Goal: Task Accomplishment & Management: Complete application form

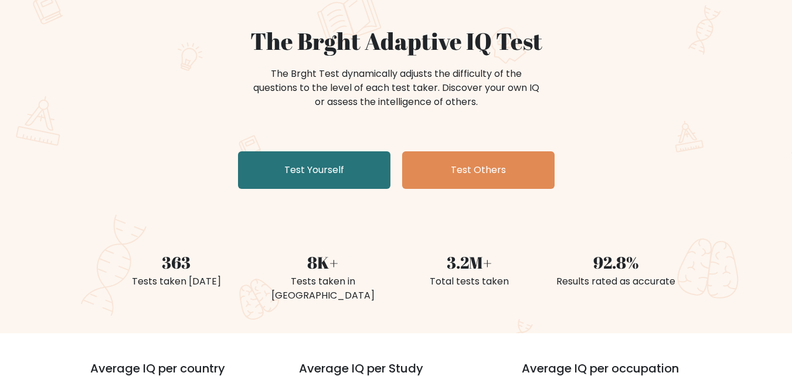
scroll to position [70, 0]
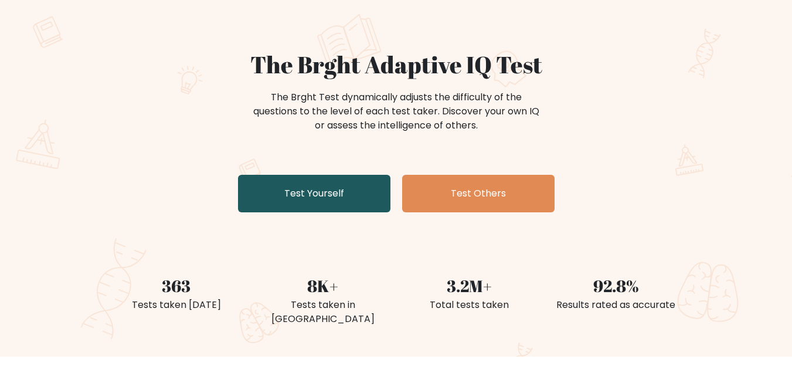
click at [349, 190] on link "Test Yourself" at bounding box center [314, 194] width 152 height 38
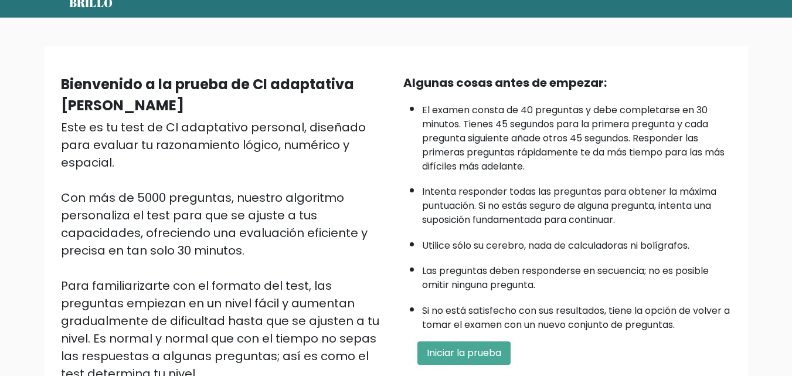
scroll to position [70, 0]
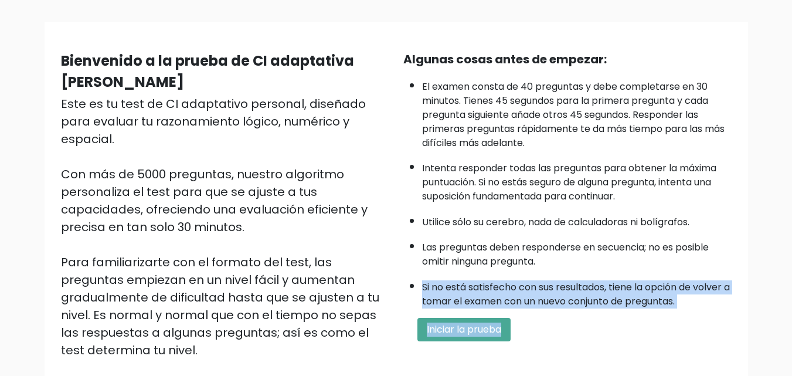
drag, startPoint x: 537, startPoint y: 341, endPoint x: 609, endPoint y: 299, distance: 82.8
click at [609, 299] on div "Algunas cosas antes de empezar: El examen consta de 40 preguntas y debe complet…" at bounding box center [567, 222] width 342 height 344
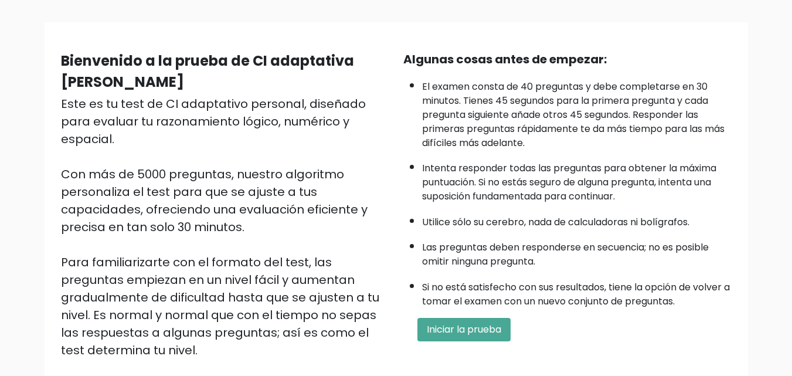
click at [549, 358] on div "Algunas cosas antes de empezar: El examen consta de 40 preguntas y debe complet…" at bounding box center [567, 222] width 342 height 344
click at [483, 326] on font "Iniciar la prueba" at bounding box center [464, 328] width 74 height 13
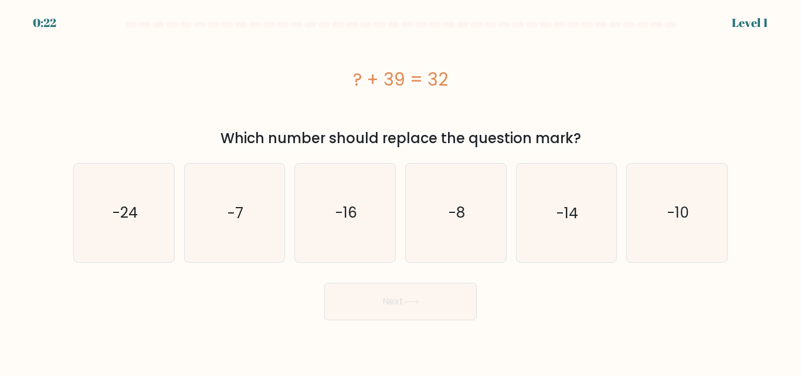
click at [483, 326] on body "0:22 Level 1 a." at bounding box center [400, 188] width 801 height 376
click at [235, 209] on text "-7" at bounding box center [235, 212] width 16 height 21
click at [400, 191] on input "b. -7" at bounding box center [400, 189] width 1 height 3
radio input "true"
click at [393, 308] on button "Next" at bounding box center [400, 302] width 152 height 38
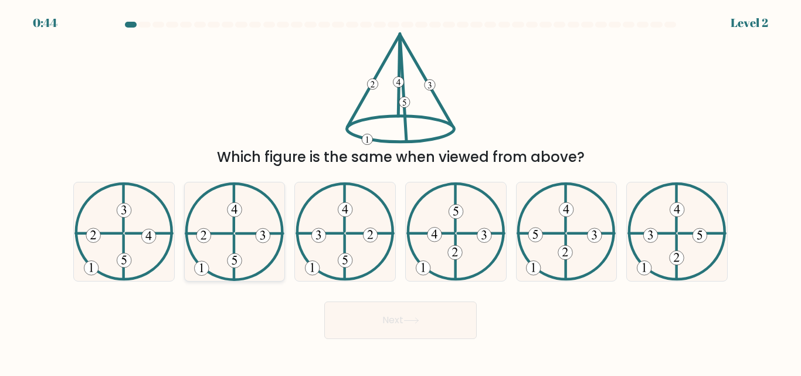
click at [220, 244] on icon at bounding box center [234, 231] width 99 height 98
click at [400, 191] on input "b." at bounding box center [400, 189] width 1 height 3
radio input "true"
click at [399, 321] on button "Next" at bounding box center [400, 320] width 152 height 38
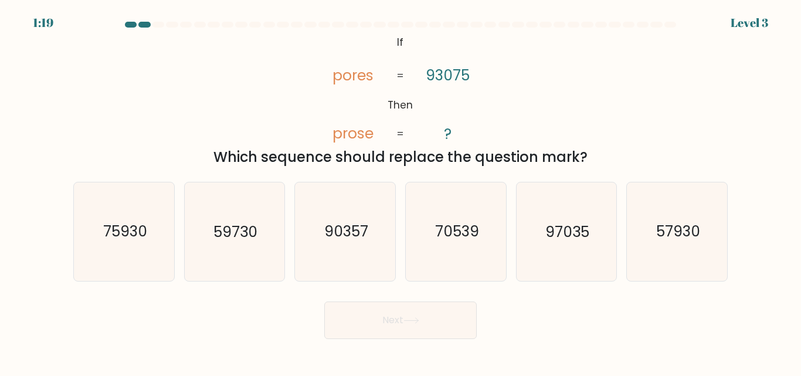
click at [685, 317] on div "Next" at bounding box center [400, 317] width 668 height 43
click at [339, 236] on text "90357" at bounding box center [346, 232] width 44 height 21
click at [400, 191] on input "c. 90357" at bounding box center [400, 189] width 1 height 3
radio input "true"
click at [426, 313] on button "Next" at bounding box center [400, 320] width 152 height 38
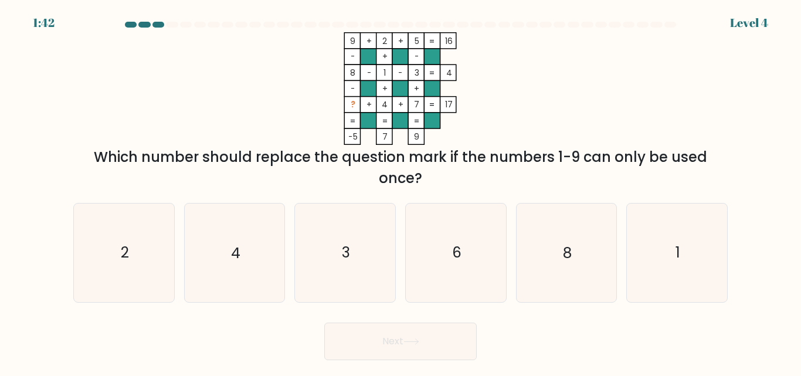
click at [426, 313] on form at bounding box center [400, 191] width 801 height 338
click at [508, 342] on div "Next" at bounding box center [400, 338] width 668 height 43
click at [471, 261] on icon "6" at bounding box center [456, 252] width 98 height 98
click at [401, 191] on input "d. 6" at bounding box center [400, 189] width 1 height 3
radio input "true"
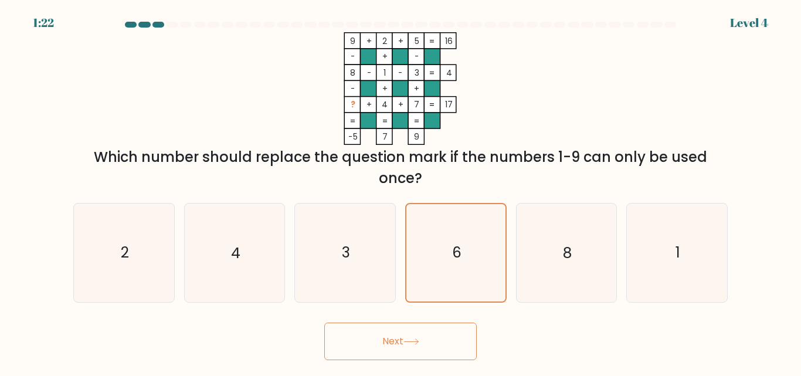
click at [395, 341] on button "Next" at bounding box center [400, 341] width 152 height 38
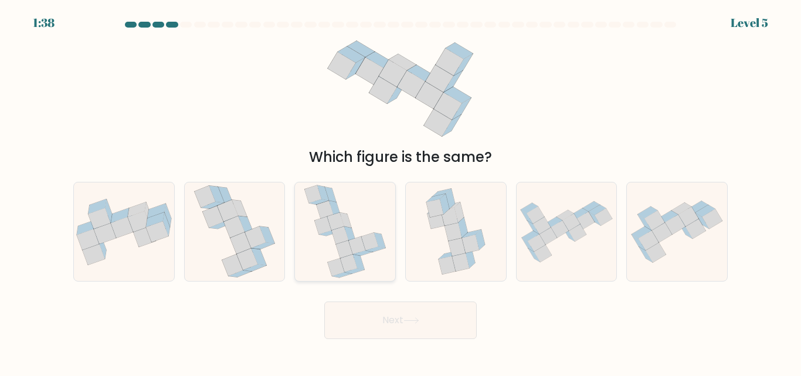
click at [365, 240] on icon at bounding box center [369, 242] width 17 height 18
click at [400, 191] on input "c." at bounding box center [400, 189] width 1 height 3
radio input "true"
click at [415, 311] on button "Next" at bounding box center [400, 320] width 152 height 38
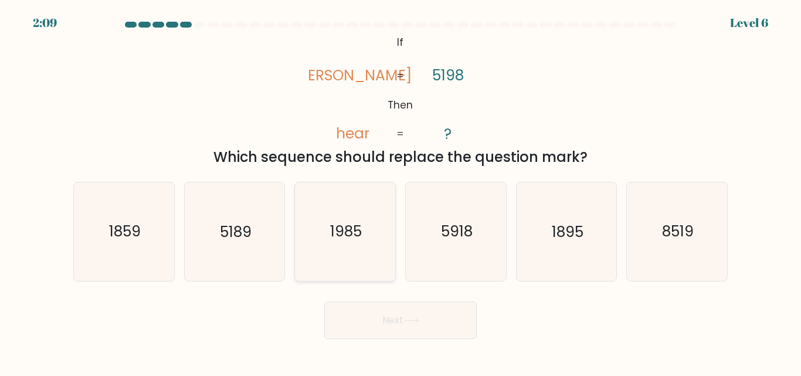
click at [355, 231] on text "1985" at bounding box center [346, 232] width 32 height 21
click at [400, 191] on input "c. 1985" at bounding box center [400, 189] width 1 height 3
radio input "true"
click at [419, 316] on button "Next" at bounding box center [400, 320] width 152 height 38
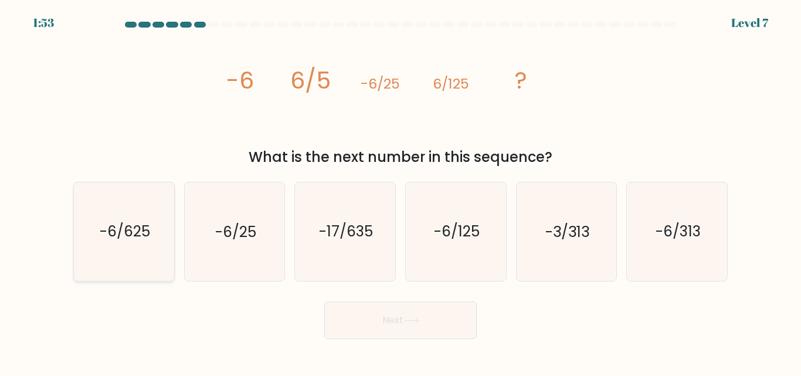
click at [103, 243] on icon "-6/625" at bounding box center [124, 231] width 98 height 98
click at [400, 191] on input "a. -6/625" at bounding box center [400, 189] width 1 height 3
radio input "true"
click at [385, 322] on button "Next" at bounding box center [400, 320] width 152 height 38
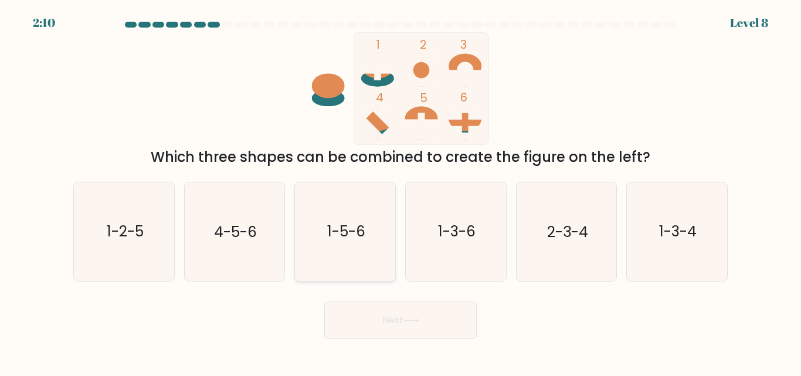
click at [368, 232] on icon "1-5-6" at bounding box center [345, 231] width 98 height 98
click at [400, 191] on input "c. 1-5-6" at bounding box center [400, 189] width 1 height 3
radio input "true"
click at [401, 323] on button "Next" at bounding box center [400, 320] width 152 height 38
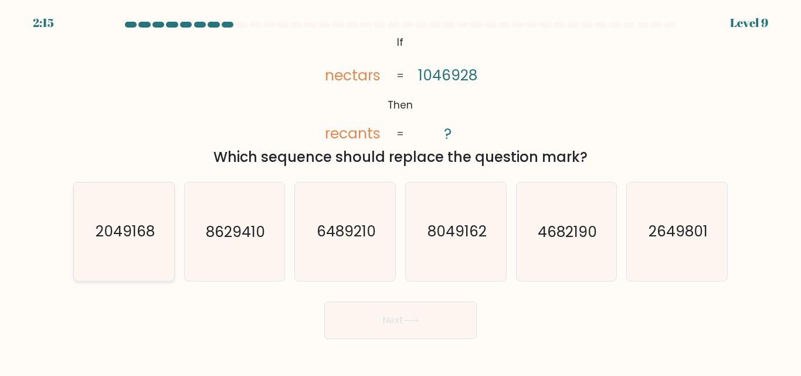
click at [157, 216] on icon "2049168" at bounding box center [124, 231] width 98 height 98
click at [400, 191] on input "a. 2049168" at bounding box center [400, 189] width 1 height 3
radio input "true"
click at [390, 310] on button "Next" at bounding box center [400, 320] width 152 height 38
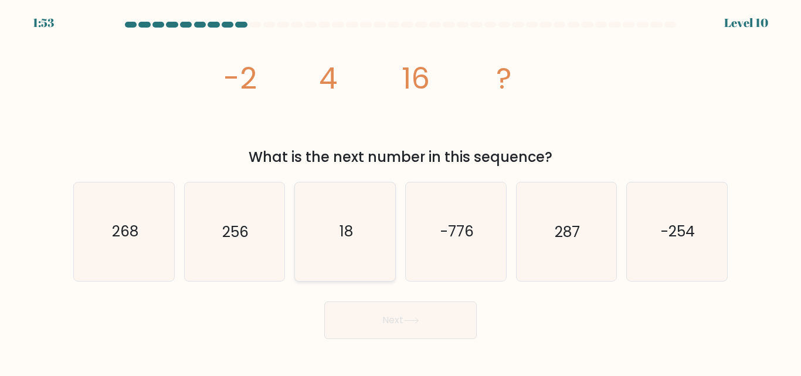
click at [359, 229] on icon "18" at bounding box center [345, 231] width 98 height 98
click at [400, 191] on input "c. 18" at bounding box center [400, 189] width 1 height 3
radio input "true"
click at [449, 313] on button "Next" at bounding box center [400, 320] width 152 height 38
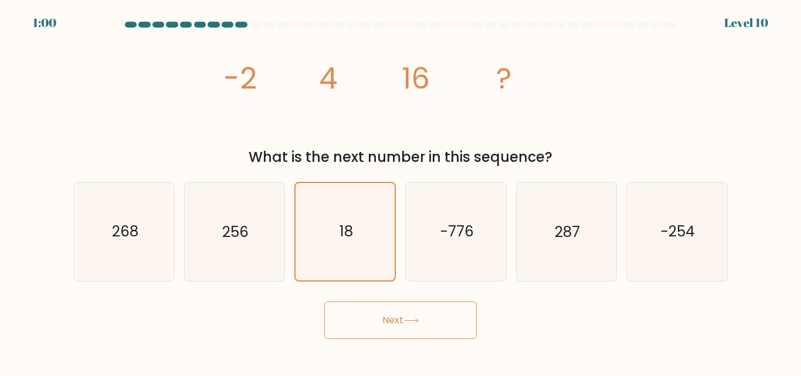
click at [371, 328] on button "Next" at bounding box center [400, 320] width 152 height 38
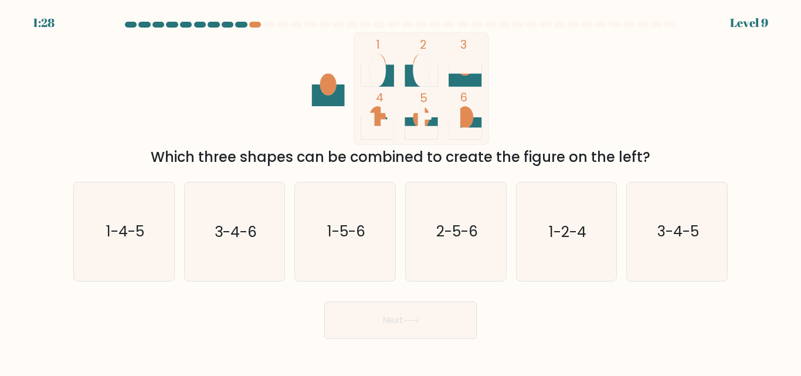
drag, startPoint x: 371, startPoint y: 328, endPoint x: 212, endPoint y: 110, distance: 269.4
click at [212, 110] on div "1 2 3 4 5 6 Which three shapes can be combined to create the figure on the left?" at bounding box center [400, 99] width 668 height 135
click at [654, 204] on icon "3-4-5" at bounding box center [677, 231] width 98 height 98
click at [401, 191] on input "f. 3-4-5" at bounding box center [400, 189] width 1 height 3
radio input "true"
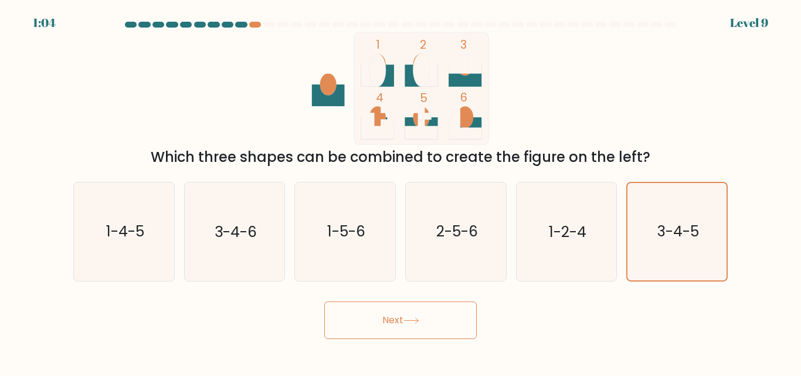
click at [429, 307] on button "Next" at bounding box center [400, 320] width 152 height 38
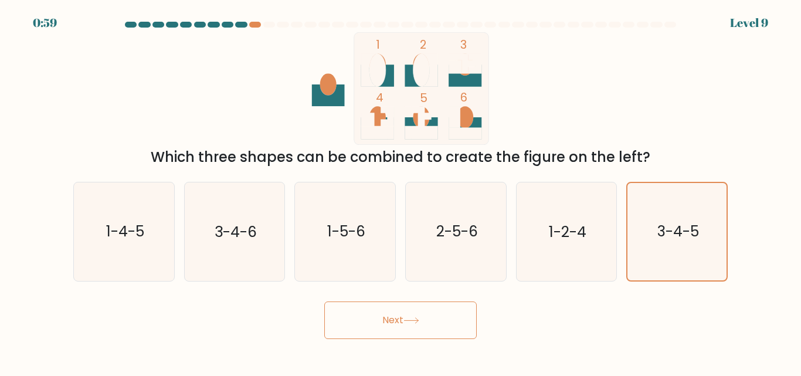
click at [429, 307] on button "Next" at bounding box center [400, 320] width 152 height 38
click at [426, 305] on button "Next" at bounding box center [400, 320] width 152 height 38
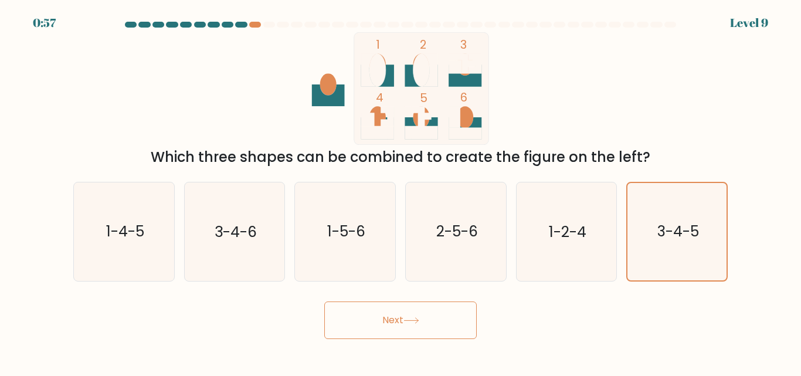
click at [426, 305] on button "Next" at bounding box center [400, 320] width 152 height 38
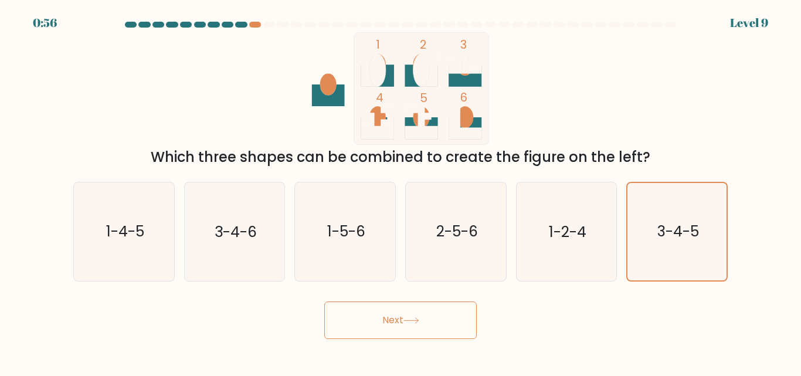
click at [426, 305] on button "Next" at bounding box center [400, 320] width 152 height 38
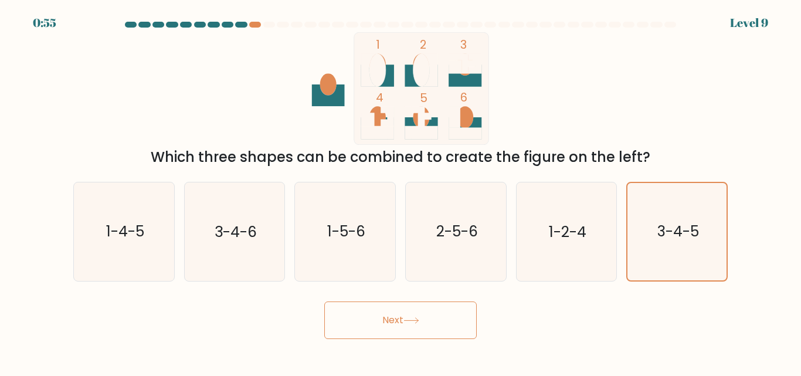
click at [426, 305] on button "Next" at bounding box center [400, 320] width 152 height 38
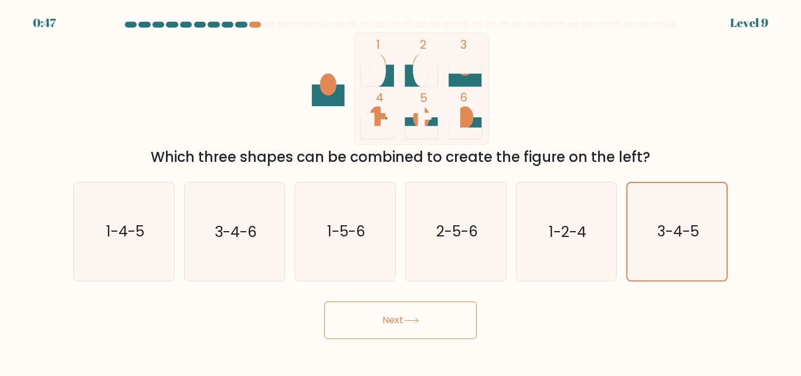
click at [426, 305] on button "Next" at bounding box center [400, 320] width 152 height 38
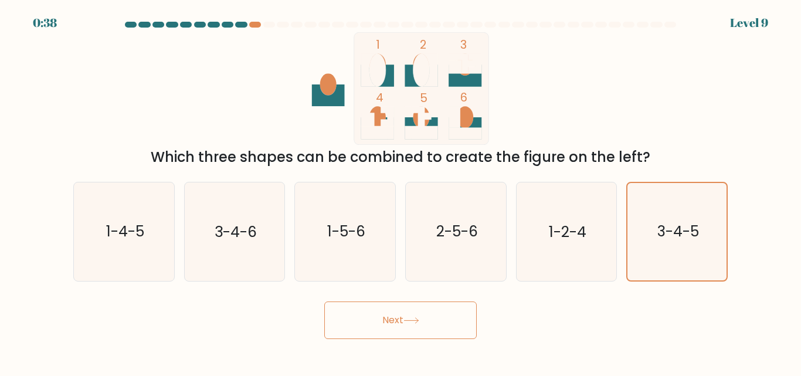
click at [426, 305] on button "Next" at bounding box center [400, 320] width 152 height 38
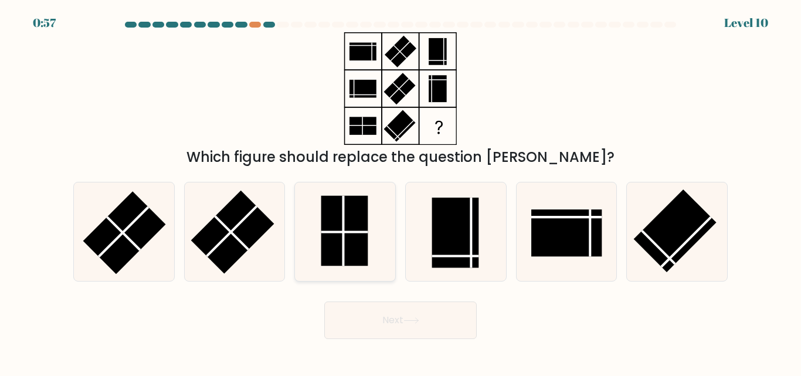
drag, startPoint x: 271, startPoint y: 241, endPoint x: 347, endPoint y: 253, distance: 76.6
click at [347, 253] on div "a. b. c." at bounding box center [401, 226] width 664 height 108
click at [435, 240] on rect at bounding box center [455, 233] width 47 height 70
click at [401, 191] on input "d." at bounding box center [400, 189] width 1 height 3
radio input "true"
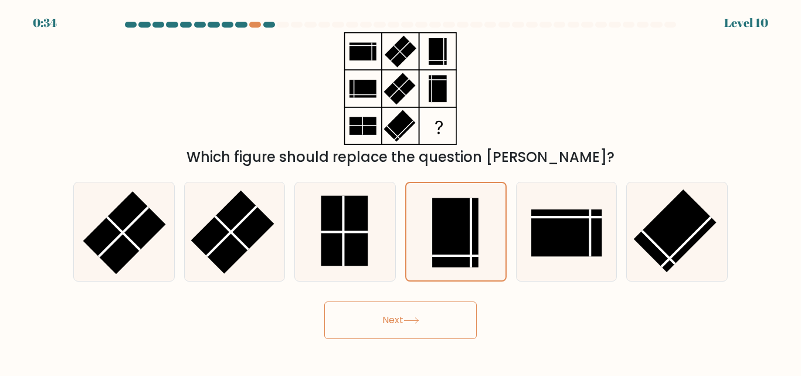
click at [426, 324] on button "Next" at bounding box center [400, 320] width 152 height 38
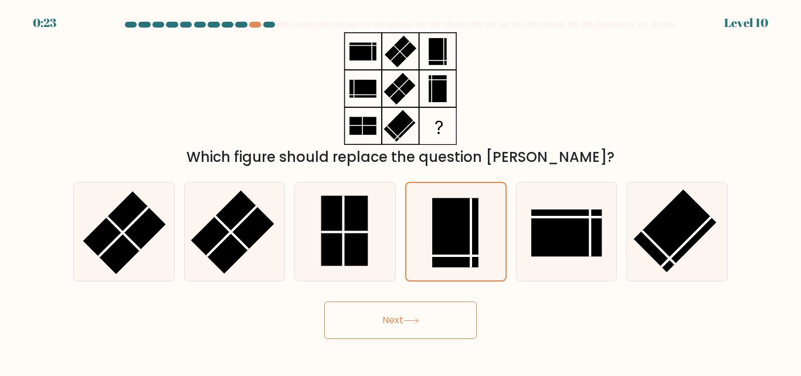
click at [426, 324] on button "Next" at bounding box center [400, 320] width 152 height 38
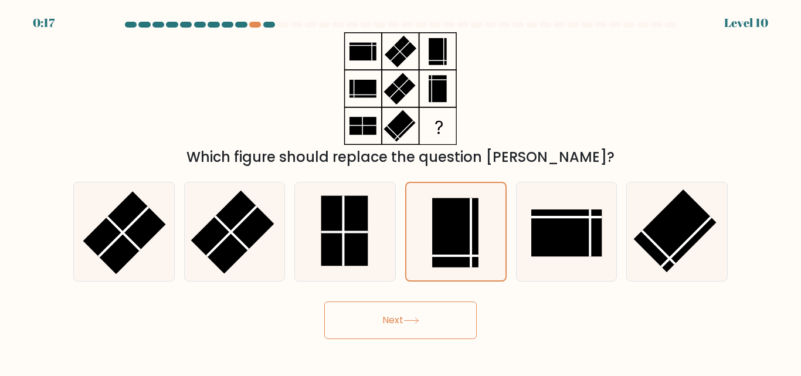
click at [426, 324] on button "Next" at bounding box center [400, 320] width 152 height 38
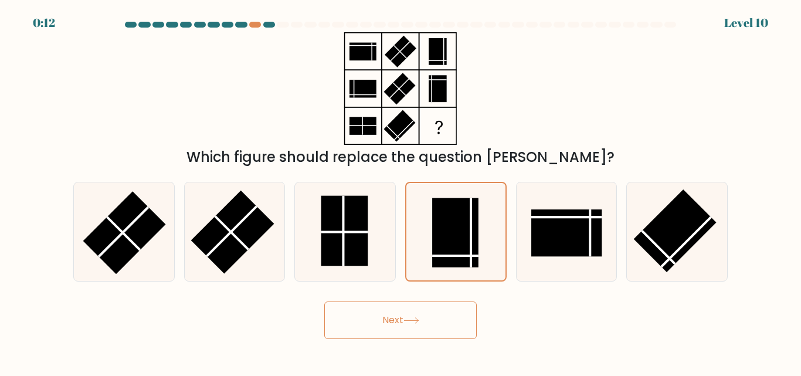
click at [427, 324] on button "Next" at bounding box center [400, 320] width 152 height 38
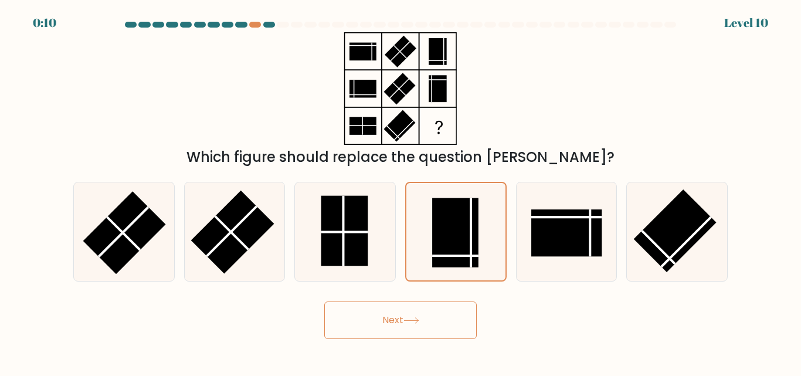
click at [427, 324] on button "Next" at bounding box center [400, 320] width 152 height 38
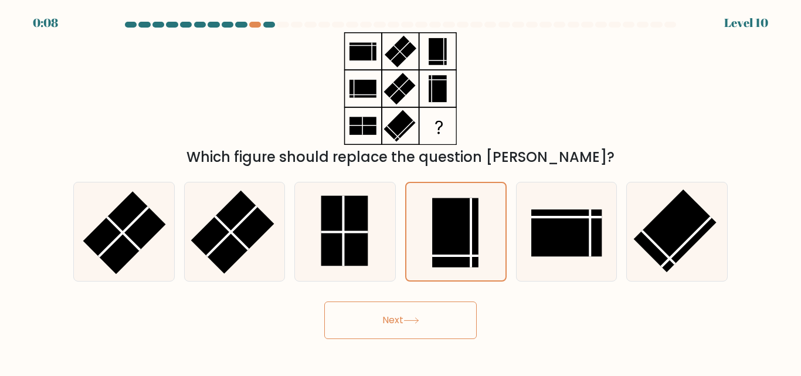
click at [427, 324] on button "Next" at bounding box center [400, 320] width 152 height 38
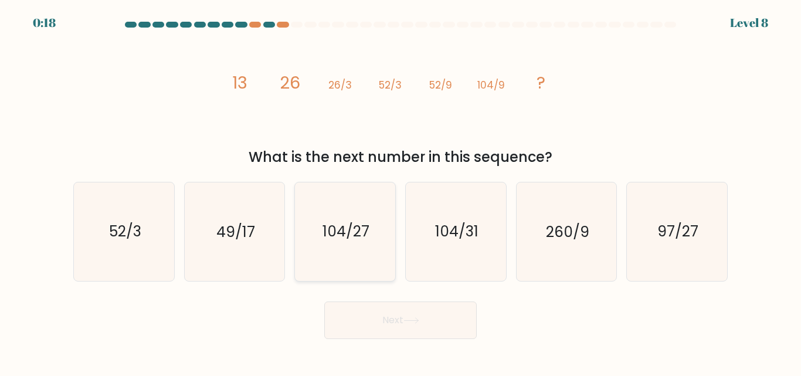
click at [341, 257] on icon "104/27" at bounding box center [345, 231] width 98 height 98
click at [400, 191] on input "c. 104/27" at bounding box center [400, 189] width 1 height 3
radio input "true"
click at [409, 310] on button "Next" at bounding box center [400, 320] width 152 height 38
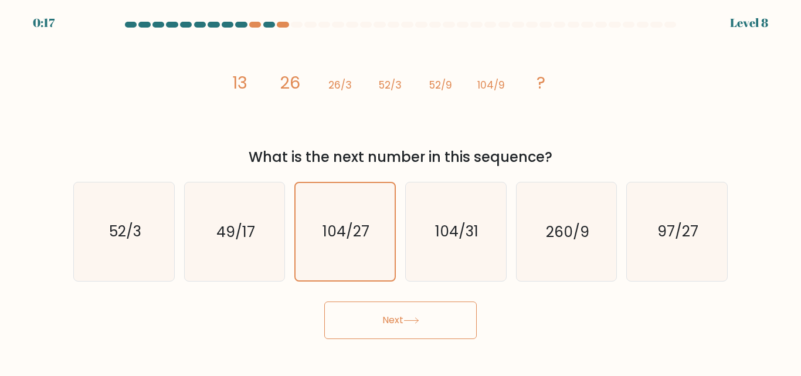
click at [409, 310] on button "Next" at bounding box center [400, 320] width 152 height 38
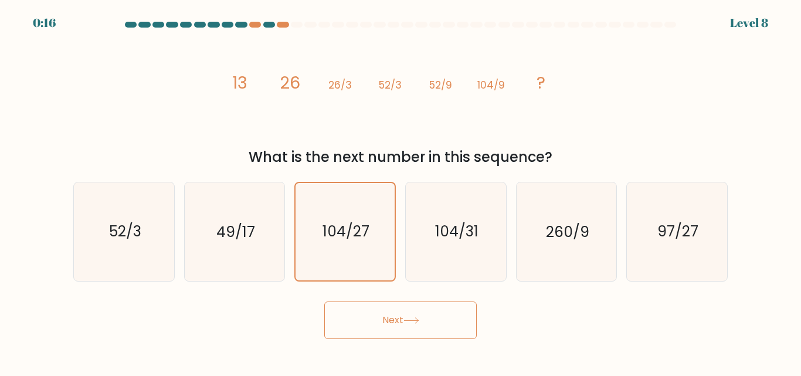
click at [409, 310] on button "Next" at bounding box center [400, 320] width 152 height 38
drag, startPoint x: 409, startPoint y: 310, endPoint x: 371, endPoint y: 307, distance: 37.7
click at [371, 307] on button "Next" at bounding box center [400, 320] width 152 height 38
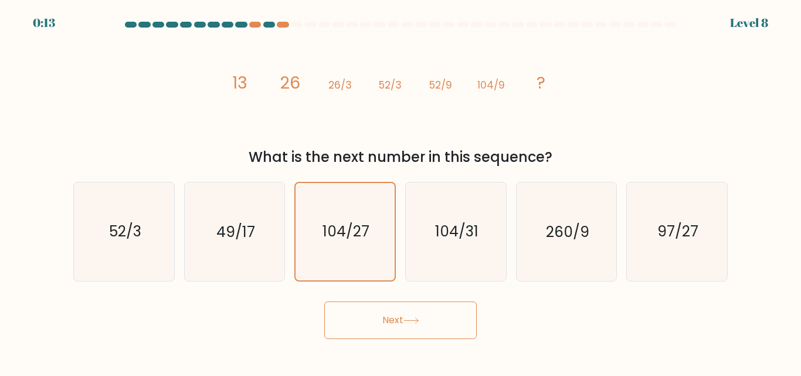
click at [371, 307] on button "Next" at bounding box center [400, 320] width 152 height 38
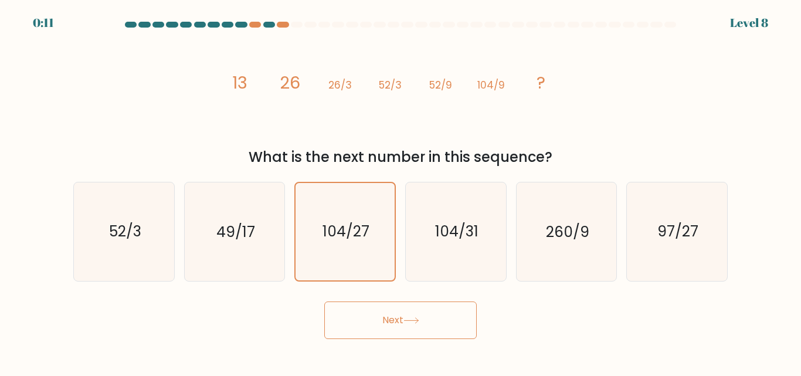
click at [371, 307] on button "Next" at bounding box center [400, 320] width 152 height 38
click at [371, 307] on div "Next" at bounding box center [400, 317] width 668 height 43
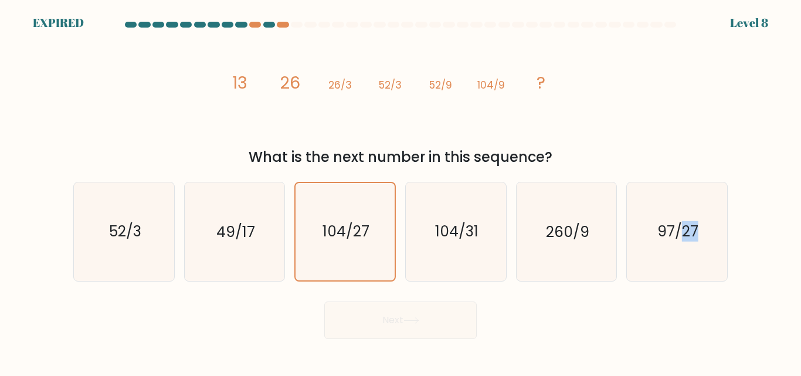
click at [371, 307] on div "Next" at bounding box center [400, 317] width 668 height 43
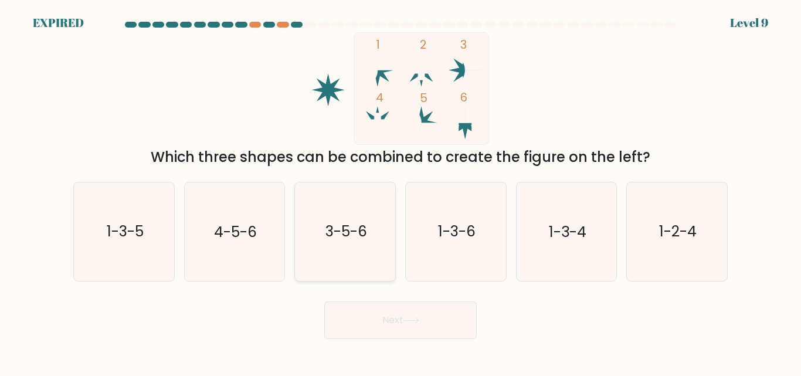
click at [356, 213] on icon "3-5-6" at bounding box center [345, 231] width 98 height 98
click at [400, 191] on input "c. 3-5-6" at bounding box center [400, 189] width 1 height 3
radio input "true"
click at [174, 238] on div "1-3-5" at bounding box center [123, 231] width 101 height 99
click at [400, 191] on input "a. 1-3-5" at bounding box center [400, 189] width 1 height 3
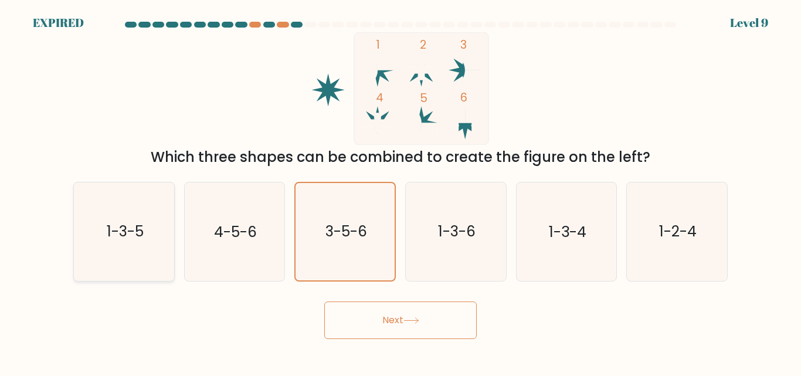
radio input "true"
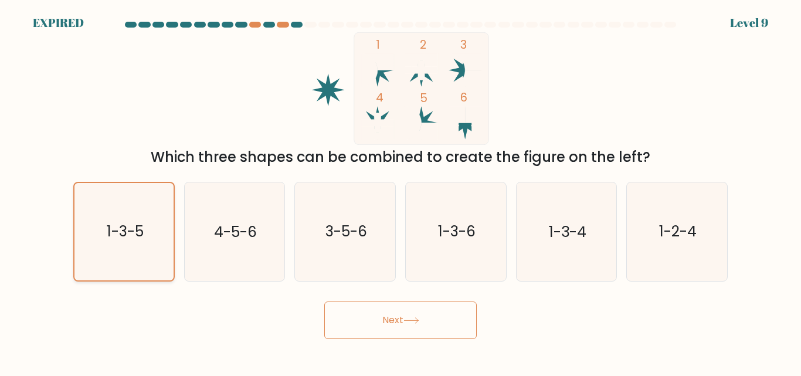
click at [174, 238] on div "1-3-5" at bounding box center [123, 231] width 101 height 99
click at [400, 191] on input "a. 1-3-5" at bounding box center [400, 189] width 1 height 3
click at [174, 238] on div "1-3-5" at bounding box center [123, 231] width 101 height 99
click at [400, 191] on input "a. 1-3-5" at bounding box center [400, 189] width 1 height 3
click at [174, 238] on div "1-3-5" at bounding box center [123, 231] width 101 height 99
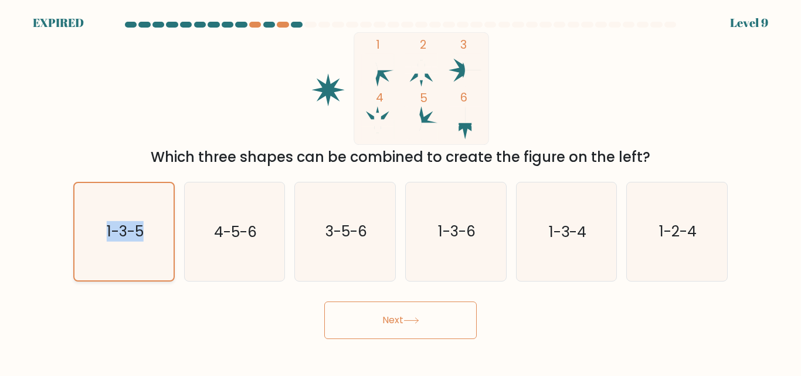
click at [400, 191] on input "a. 1-3-5" at bounding box center [400, 189] width 1 height 3
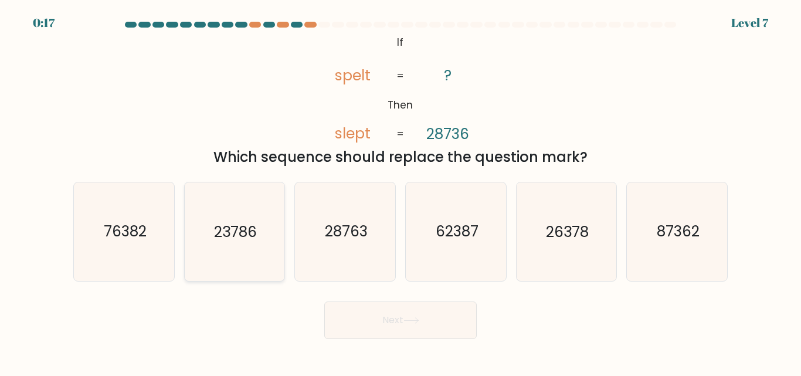
click at [243, 267] on icon "23786" at bounding box center [234, 231] width 98 height 98
click at [400, 191] on input "b. 23786" at bounding box center [400, 189] width 1 height 3
radio input "true"
click at [410, 330] on button "Next" at bounding box center [400, 320] width 152 height 38
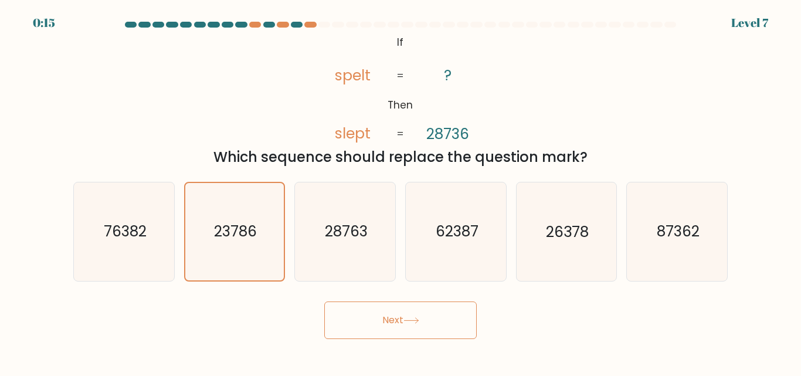
click at [410, 330] on button "Next" at bounding box center [400, 320] width 152 height 38
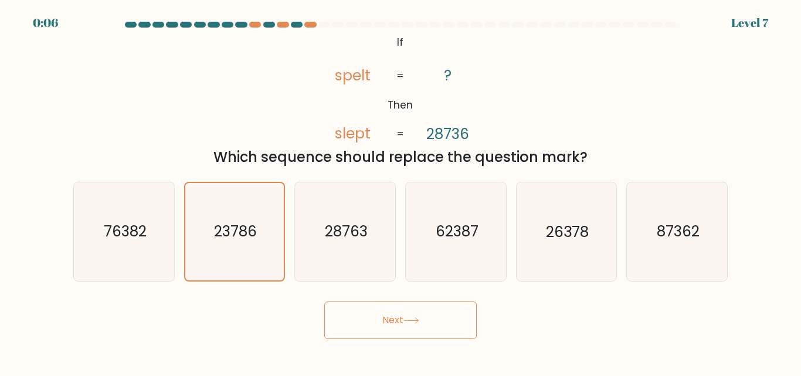
click at [410, 330] on button "Next" at bounding box center [400, 320] width 152 height 38
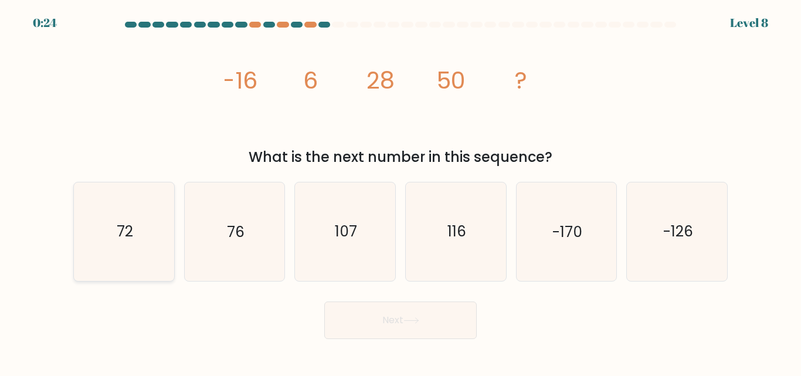
click at [110, 221] on icon "72" at bounding box center [124, 231] width 98 height 98
click at [400, 191] on input "a. 72" at bounding box center [400, 189] width 1 height 3
radio input "true"
click at [110, 221] on icon "72" at bounding box center [124, 231] width 97 height 97
click at [400, 191] on input "a. 72" at bounding box center [400, 189] width 1 height 3
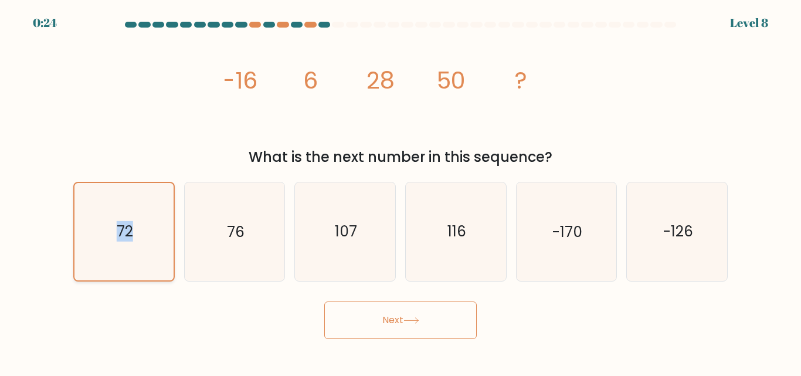
click at [110, 221] on icon "72" at bounding box center [124, 231] width 97 height 97
click at [400, 191] on input "a. 72" at bounding box center [400, 189] width 1 height 3
drag, startPoint x: 172, startPoint y: 299, endPoint x: 412, endPoint y: 322, distance: 240.9
click at [412, 322] on div "Next" at bounding box center [400, 317] width 668 height 43
click at [412, 322] on icon at bounding box center [411, 320] width 16 height 6
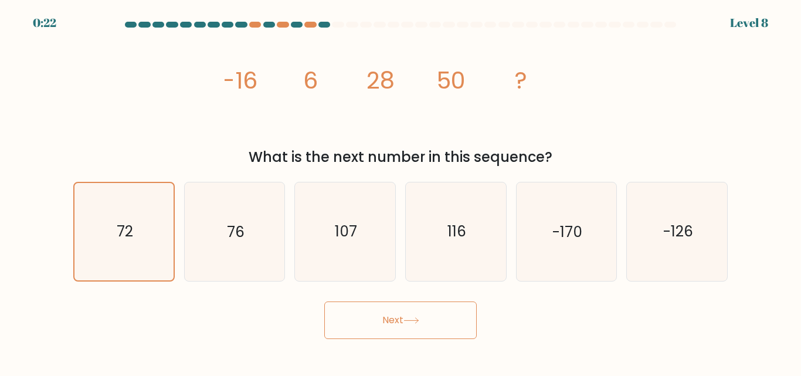
click at [412, 322] on icon at bounding box center [411, 320] width 16 height 6
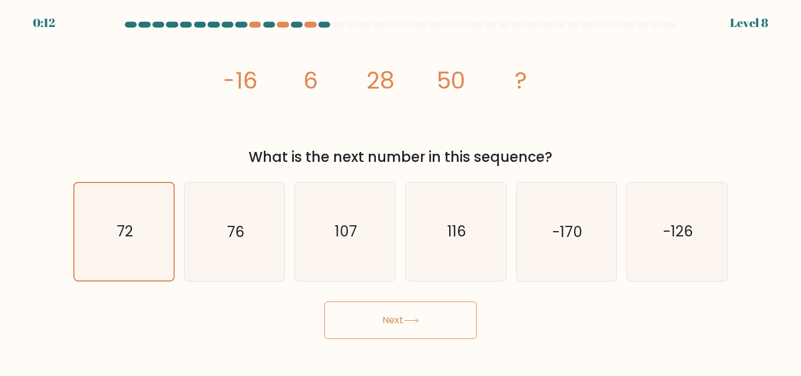
click at [412, 322] on icon at bounding box center [411, 320] width 16 height 6
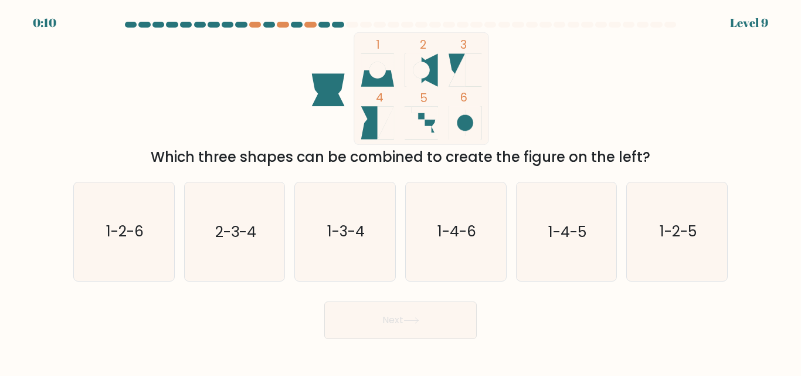
click at [412, 322] on icon at bounding box center [411, 320] width 16 height 6
click at [549, 296] on div "Next" at bounding box center [400, 317] width 668 height 43
click at [125, 260] on icon "1-2-6" at bounding box center [124, 231] width 98 height 98
click at [400, 191] on input "a. 1-2-6" at bounding box center [400, 189] width 1 height 3
radio input "true"
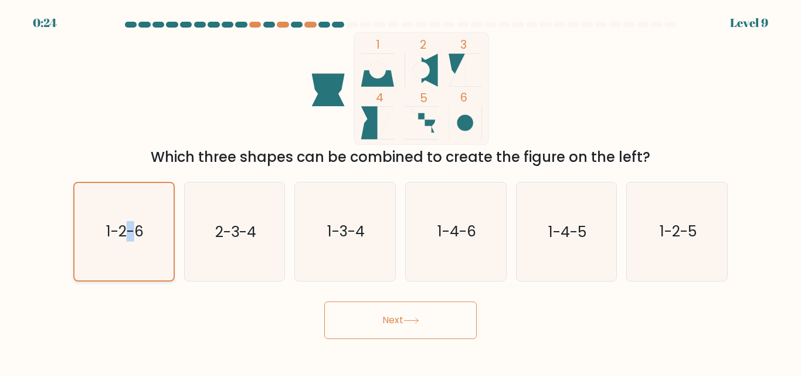
click at [125, 260] on icon "1-2-6" at bounding box center [124, 231] width 97 height 97
click at [400, 191] on input "a. 1-2-6" at bounding box center [400, 189] width 1 height 3
click at [372, 323] on button "Next" at bounding box center [400, 320] width 152 height 38
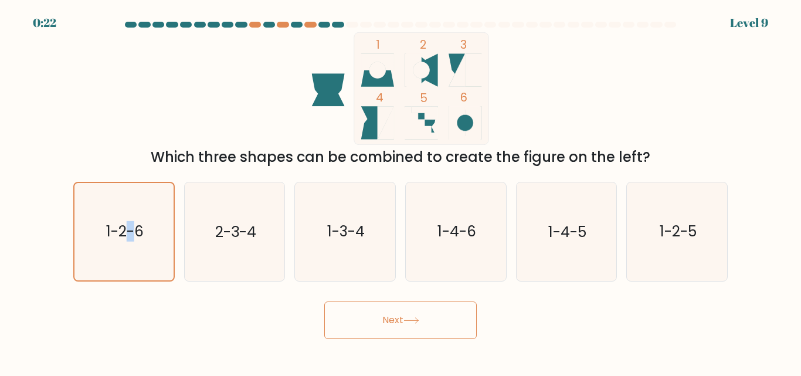
click at [372, 323] on button "Next" at bounding box center [400, 320] width 152 height 38
drag, startPoint x: 142, startPoint y: 165, endPoint x: 27, endPoint y: 42, distance: 168.8
click at [27, 42] on form at bounding box center [400, 180] width 801 height 317
click at [224, 216] on icon "2-3-4" at bounding box center [234, 231] width 98 height 98
click at [400, 191] on input "b. 2-3-4" at bounding box center [400, 189] width 1 height 3
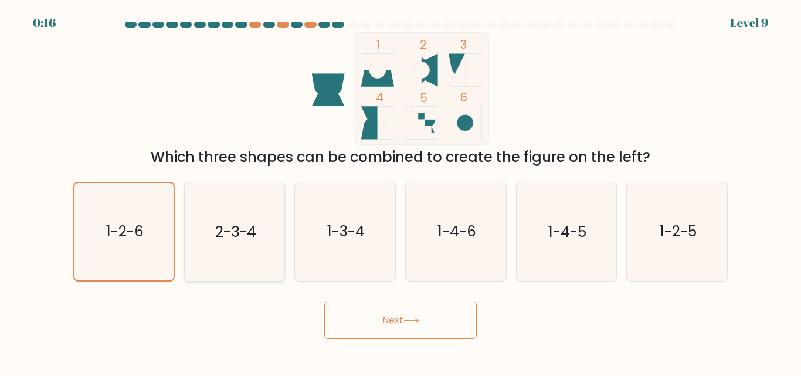
radio input "true"
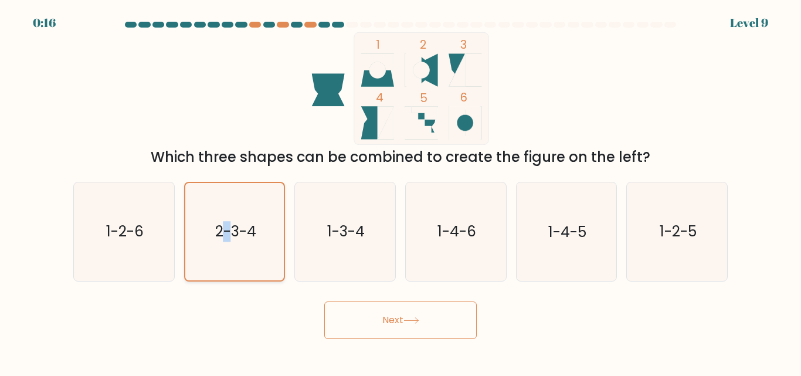
click at [224, 216] on icon "2-3-4" at bounding box center [234, 231] width 97 height 97
click at [400, 191] on input "b. 2-3-4" at bounding box center [400, 189] width 1 height 3
click at [224, 216] on icon "2-3-4" at bounding box center [234, 231] width 97 height 97
click at [400, 191] on input "b. 2-3-4" at bounding box center [400, 189] width 1 height 3
click at [191, 122] on div "1 2 3 4 5 6 Which three shapes can be combined to create the figure on the left?" at bounding box center [400, 99] width 668 height 135
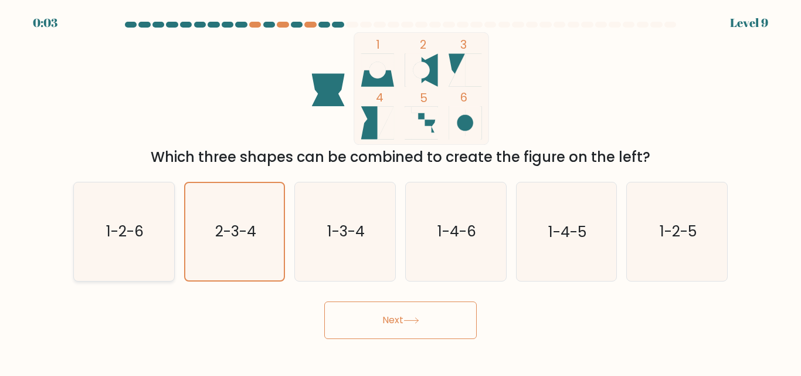
click at [149, 232] on icon "1-2-6" at bounding box center [124, 231] width 98 height 98
click at [400, 191] on input "a. 1-2-6" at bounding box center [400, 189] width 1 height 3
radio input "true"
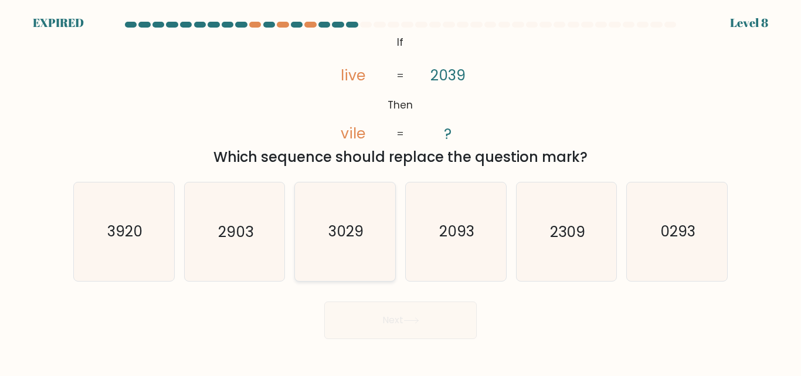
click at [365, 259] on icon "3029" at bounding box center [345, 231] width 98 height 98
click at [400, 191] on input "c. 3029" at bounding box center [400, 189] width 1 height 3
radio input "true"
click at [365, 259] on icon "3029" at bounding box center [345, 231] width 97 height 97
click at [400, 191] on input "c. 3029" at bounding box center [400, 189] width 1 height 3
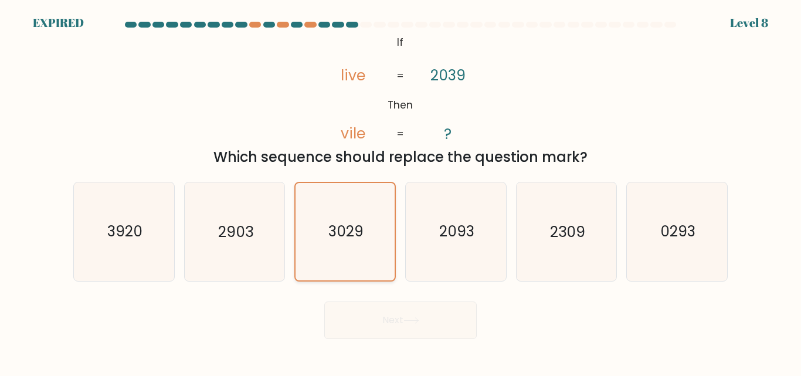
click at [364, 254] on icon "3029" at bounding box center [345, 231] width 97 height 97
click at [400, 191] on input "c. 3029" at bounding box center [400, 189] width 1 height 3
click at [410, 315] on div "Next" at bounding box center [400, 317] width 668 height 43
click at [364, 240] on text "3029" at bounding box center [345, 232] width 35 height 21
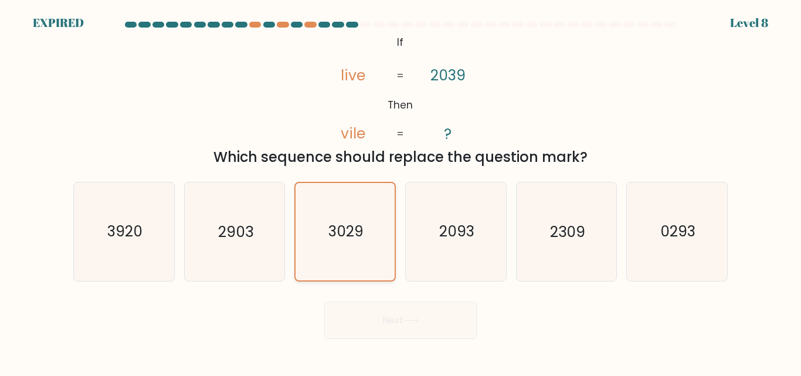
click at [400, 191] on input "c. 3029" at bounding box center [400, 189] width 1 height 3
click at [364, 240] on text "3029" at bounding box center [345, 232] width 35 height 21
click at [400, 191] on input "c. 3029" at bounding box center [400, 189] width 1 height 3
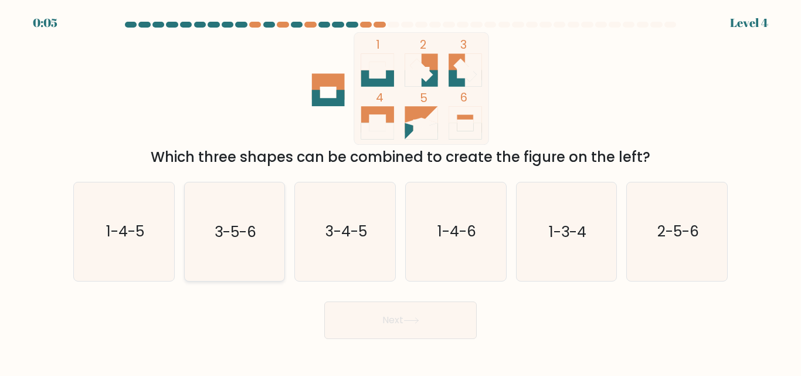
drag, startPoint x: 0, startPoint y: 0, endPoint x: 184, endPoint y: 236, distance: 298.7
click at [184, 236] on form at bounding box center [400, 180] width 801 height 317
click at [421, 226] on icon "1-4-6" at bounding box center [456, 231] width 98 height 98
click at [401, 191] on input "d. 1-4-6" at bounding box center [400, 189] width 1 height 3
radio input "true"
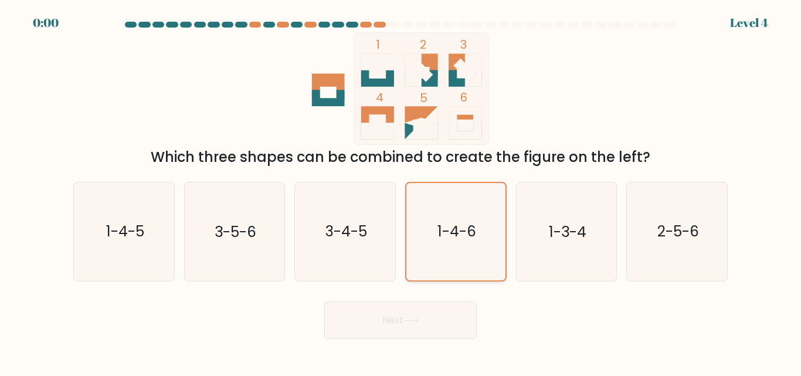
click at [421, 226] on icon "1-4-6" at bounding box center [455, 231] width 97 height 97
click at [401, 191] on input "d. 1-4-6" at bounding box center [400, 189] width 1 height 3
click at [421, 226] on icon "1-4-6" at bounding box center [455, 231] width 97 height 97
click at [401, 191] on input "d. 1-4-6" at bounding box center [400, 189] width 1 height 3
click at [421, 226] on icon "1-4-6" at bounding box center [455, 231] width 97 height 97
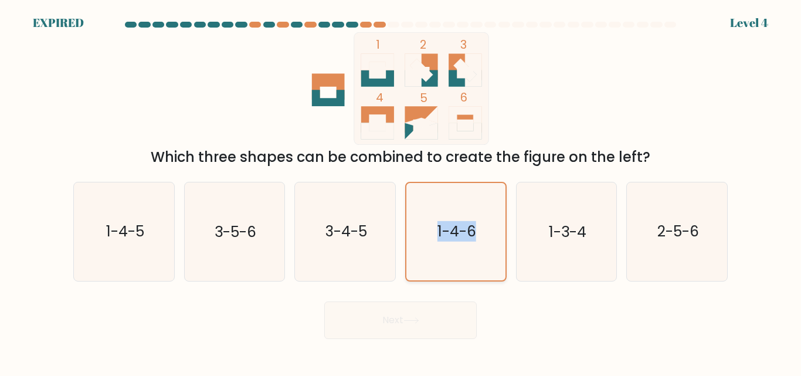
click at [401, 191] on input "d. 1-4-6" at bounding box center [400, 189] width 1 height 3
drag, startPoint x: 421, startPoint y: 226, endPoint x: 440, endPoint y: 272, distance: 50.0
click at [440, 272] on icon "1-4-6" at bounding box center [455, 231] width 97 height 97
click at [401, 191] on input "d. 1-4-6" at bounding box center [400, 189] width 1 height 3
click at [440, 272] on icon "1-4-6" at bounding box center [455, 231] width 97 height 97
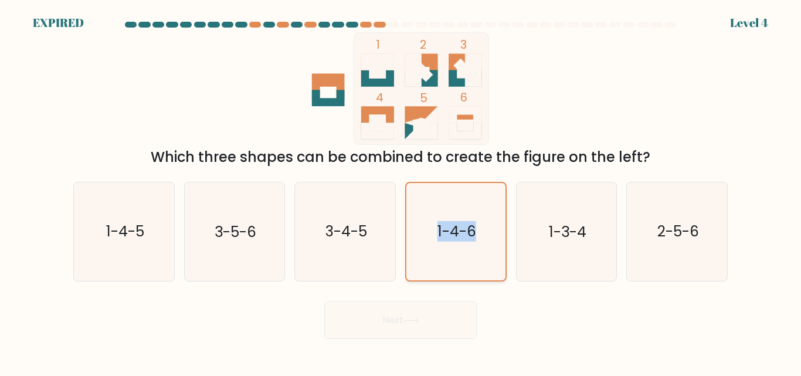
click at [401, 191] on input "d. 1-4-6" at bounding box center [400, 189] width 1 height 3
click at [409, 310] on div "Next" at bounding box center [400, 317] width 668 height 43
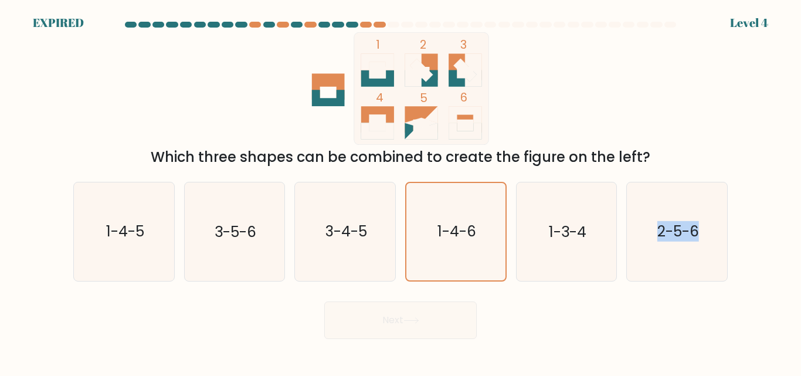
click at [409, 310] on div "Next" at bounding box center [400, 317] width 668 height 43
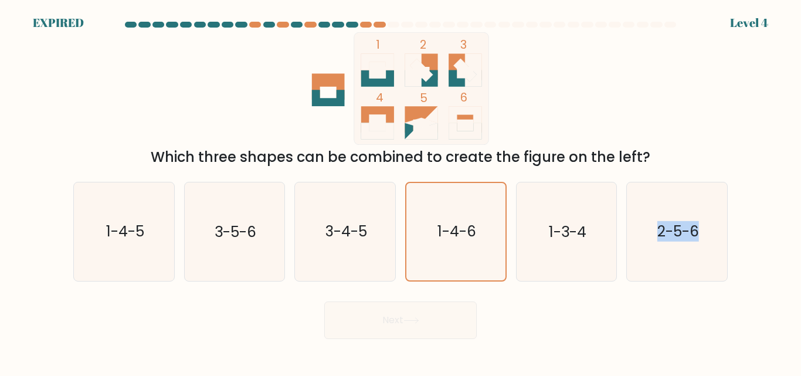
click at [409, 310] on div "Next" at bounding box center [400, 317] width 668 height 43
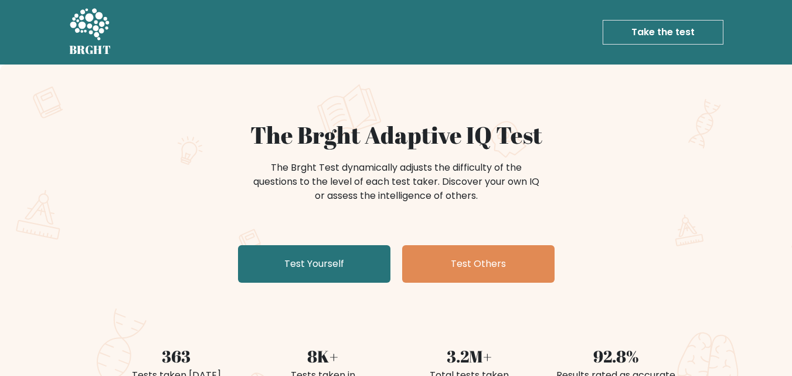
click at [230, 186] on div "The Brght Test dynamically adjusts the difficulty of the questions to the level…" at bounding box center [396, 187] width 469 height 59
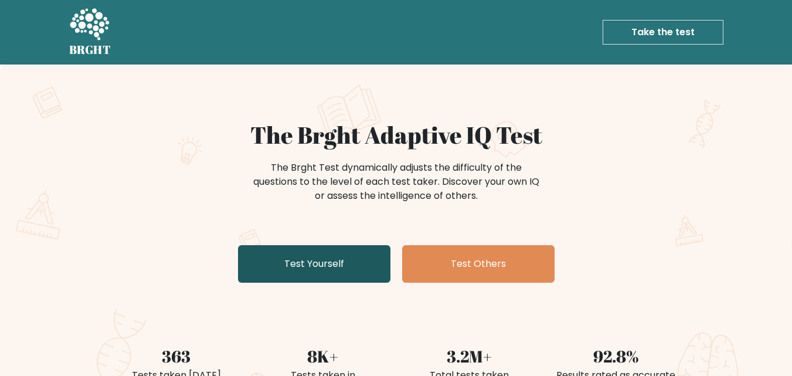
click at [308, 263] on link "Test Yourself" at bounding box center [314, 264] width 152 height 38
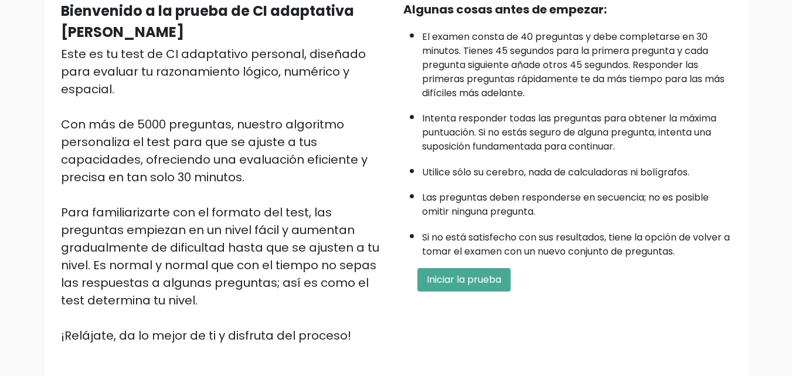
scroll to position [164, 0]
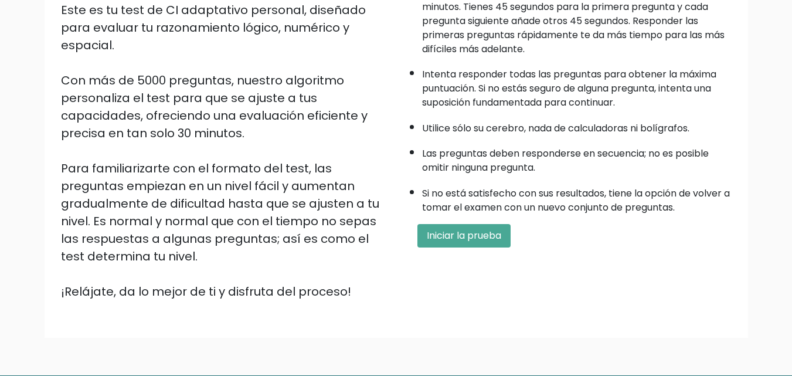
click at [491, 212] on font "Si no está satisfecho con sus resultados, tiene la opción de volver a tomar el …" at bounding box center [576, 200] width 308 height 28
click at [480, 230] on font "Iniciar la prueba" at bounding box center [464, 235] width 74 height 13
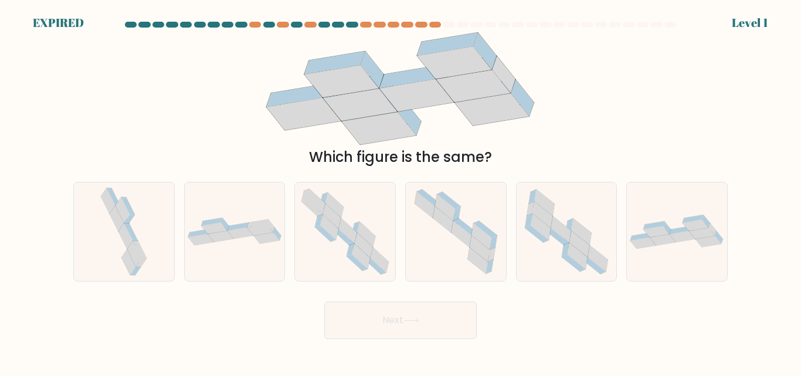
click at [480, 230] on icon at bounding box center [481, 236] width 20 height 26
click at [401, 191] on input "d." at bounding box center [400, 189] width 1 height 3
radio input "true"
drag, startPoint x: 0, startPoint y: 0, endPoint x: 219, endPoint y: 212, distance: 304.3
click at [219, 212] on div "a. b. c." at bounding box center [401, 226] width 664 height 108
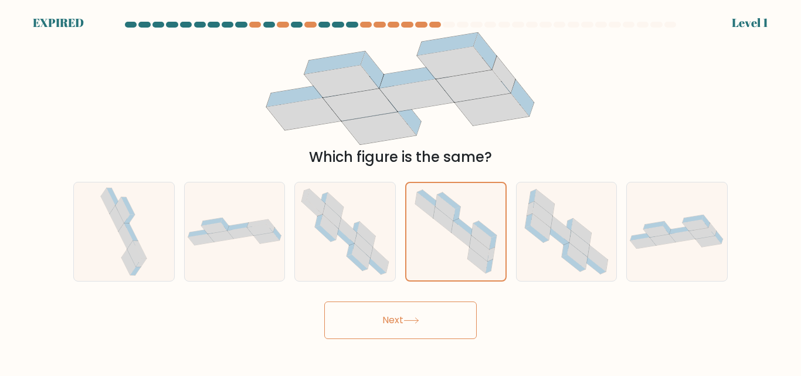
click at [249, 151] on div "Which figure is the same?" at bounding box center [400, 157] width 640 height 21
click at [293, 201] on div "c." at bounding box center [345, 231] width 111 height 99
click at [336, 209] on icon at bounding box center [334, 205] width 18 height 25
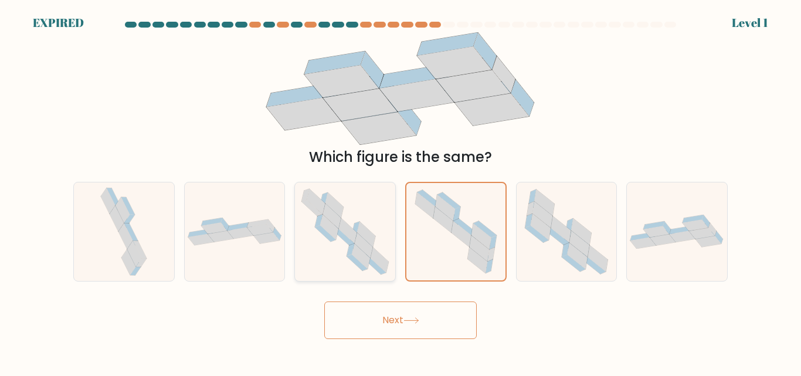
click at [400, 191] on input "c." at bounding box center [400, 189] width 1 height 3
radio input "true"
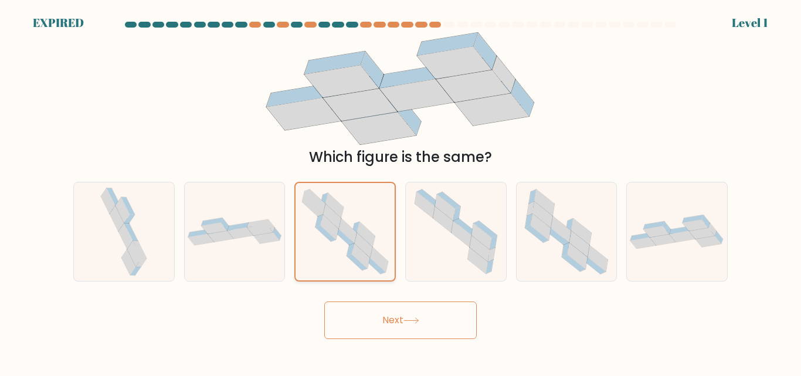
click at [336, 209] on icon at bounding box center [334, 205] width 18 height 25
click at [400, 191] on input "c." at bounding box center [400, 189] width 1 height 3
